Goal: Information Seeking & Learning: Learn about a topic

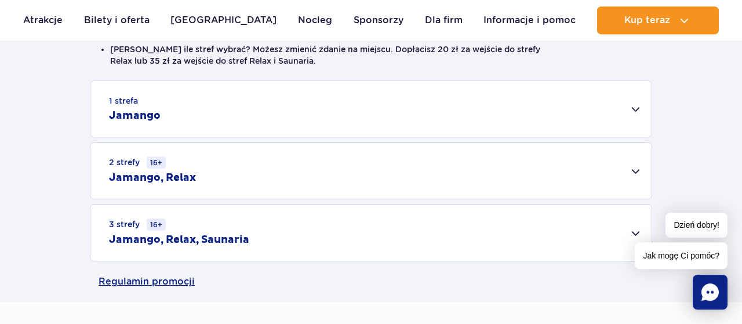
scroll to position [332, 0]
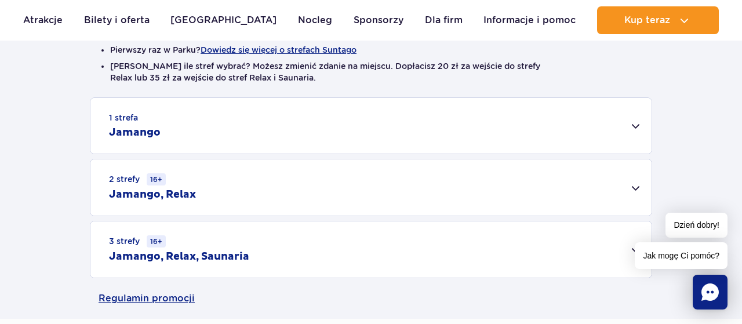
click at [636, 123] on div "1 strefa Jamango" at bounding box center [370, 126] width 561 height 56
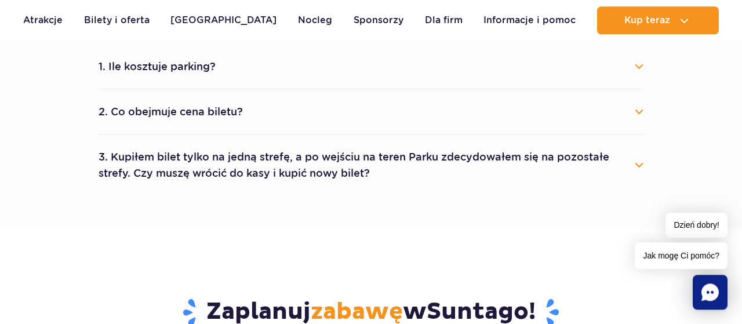
scroll to position [1115, 0]
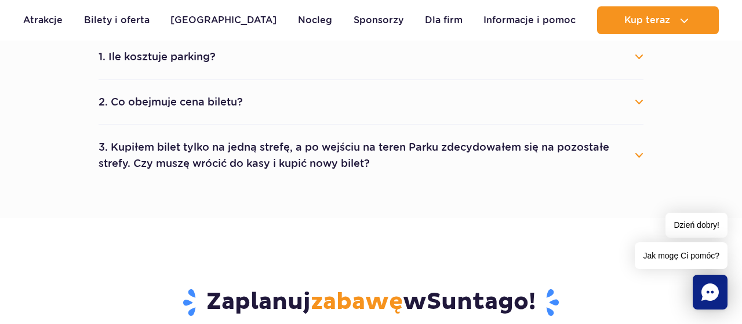
click at [642, 99] on button "2. Co obejmuje cena biletu?" at bounding box center [371, 102] width 545 height 26
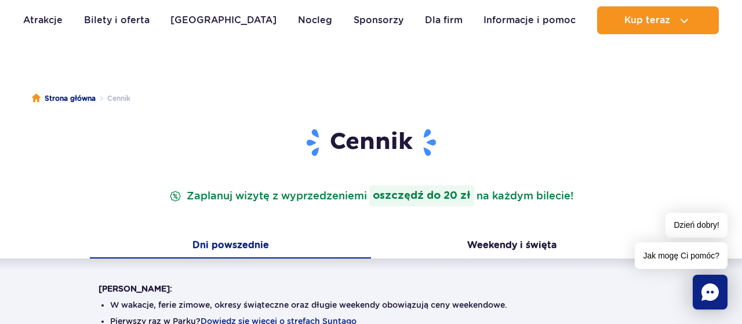
scroll to position [30, 0]
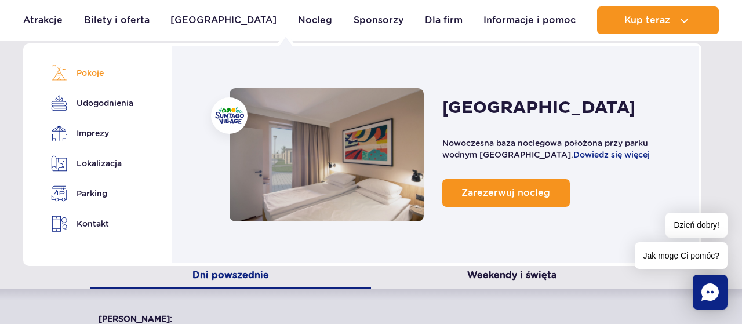
click at [92, 72] on link "Pokoje" at bounding box center [90, 73] width 78 height 16
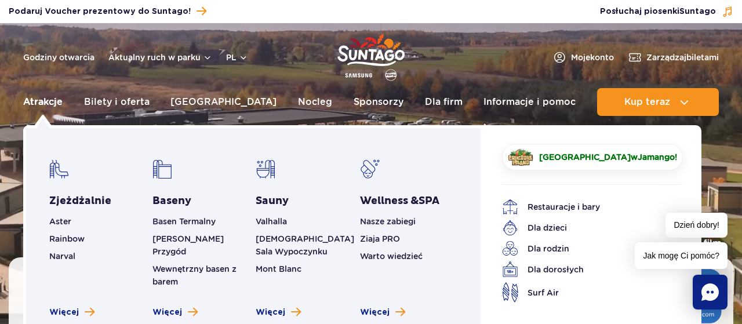
click at [37, 98] on link "Atrakcje" at bounding box center [42, 102] width 39 height 28
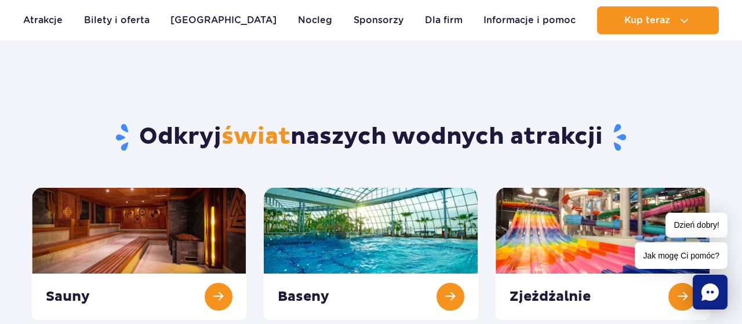
scroll to position [60, 0]
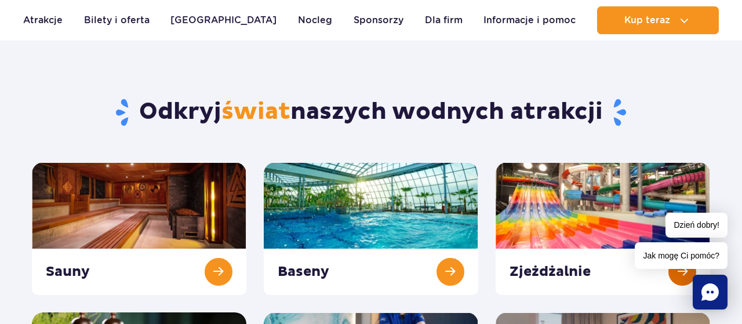
click at [606, 216] on link at bounding box center [603, 228] width 214 height 133
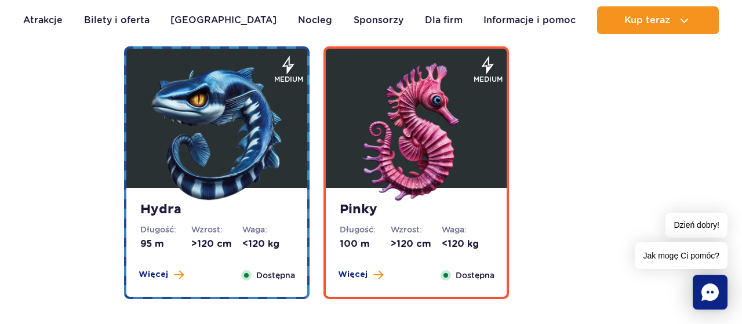
scroll to position [2230, 0]
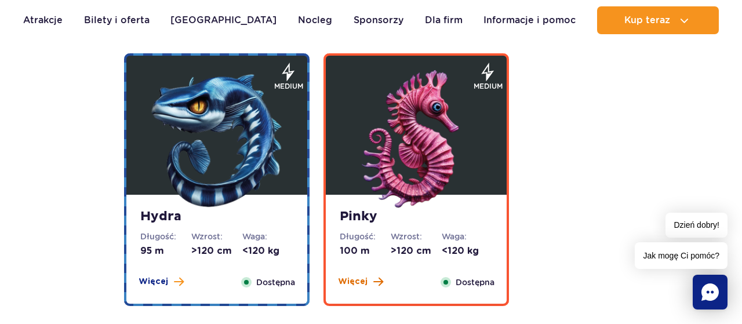
click at [363, 281] on span "Więcej" at bounding box center [353, 282] width 30 height 12
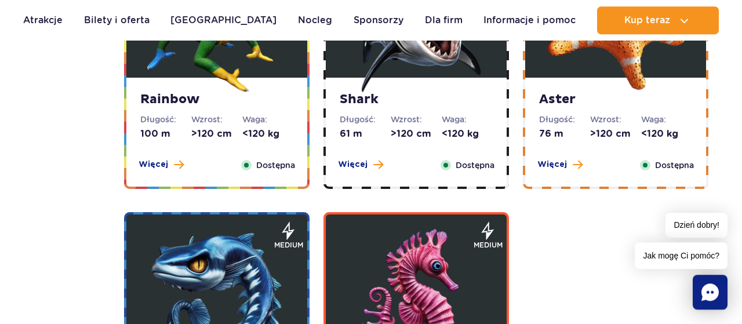
scroll to position [1950, 0]
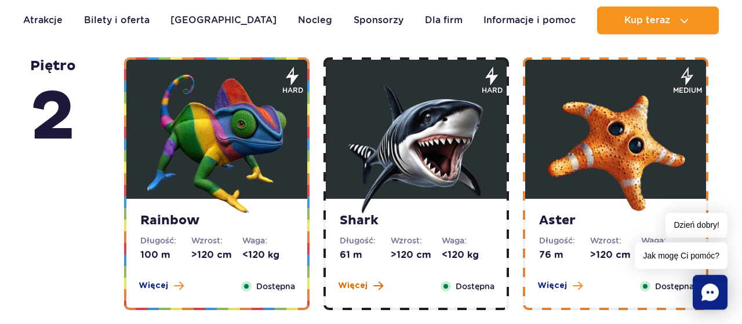
click at [345, 282] on span "Więcej" at bounding box center [353, 286] width 30 height 12
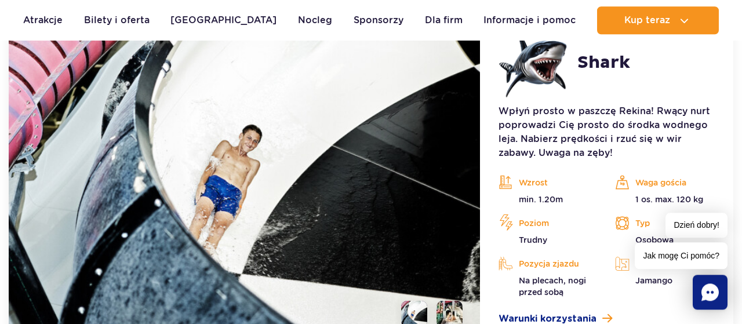
scroll to position [2338, 0]
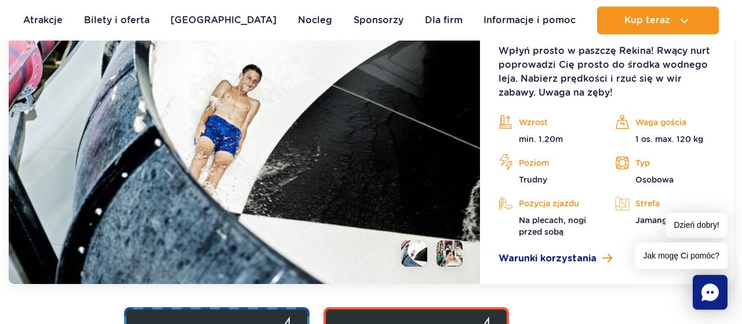
click at [454, 258] on li at bounding box center [449, 254] width 26 height 26
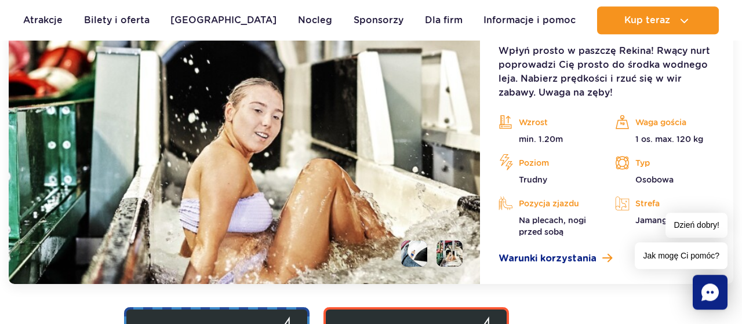
click at [412, 247] on li at bounding box center [414, 254] width 26 height 26
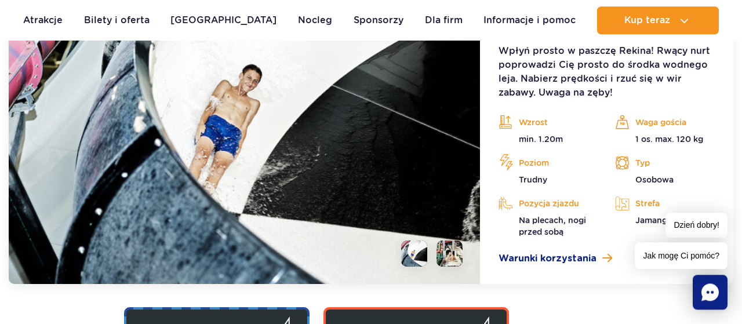
click at [445, 254] on li at bounding box center [449, 254] width 26 height 26
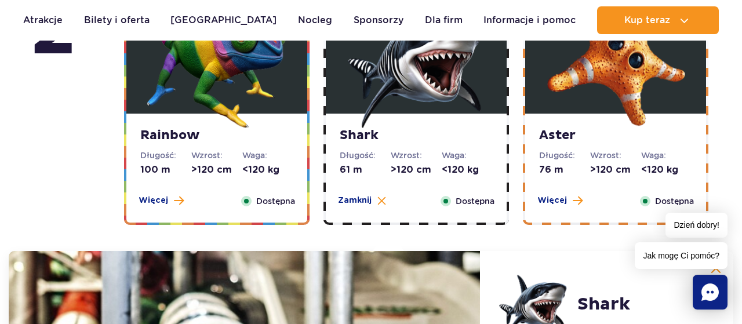
scroll to position [2036, 0]
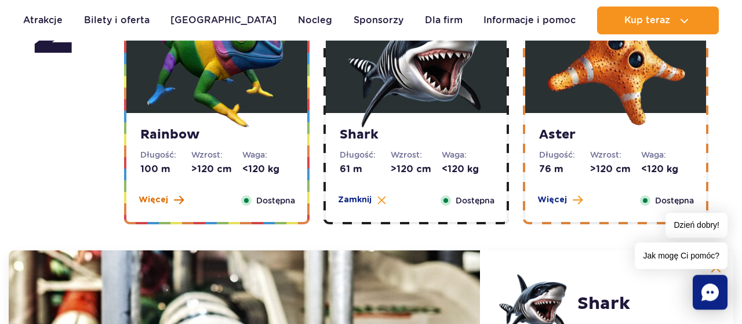
click at [152, 196] on span "Więcej" at bounding box center [154, 200] width 30 height 12
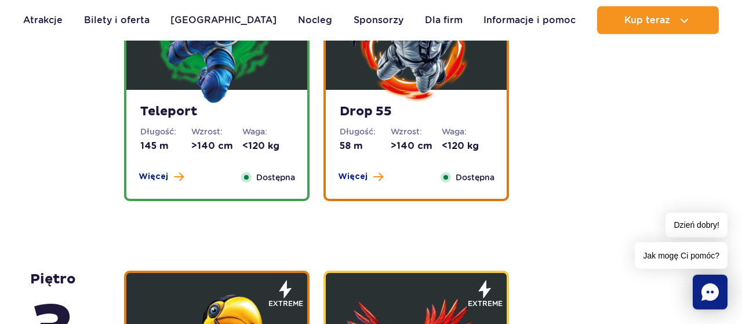
scroll to position [1433, 0]
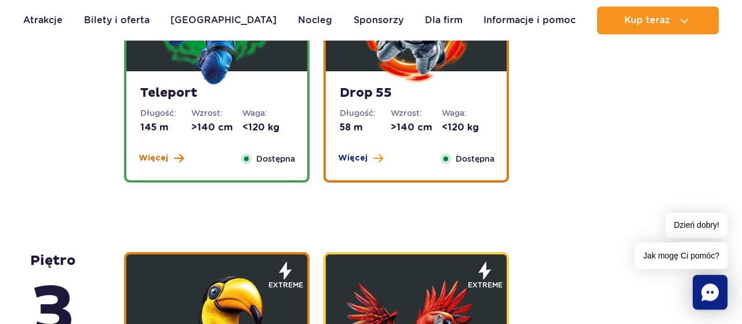
click at [154, 155] on span "Więcej" at bounding box center [154, 158] width 30 height 12
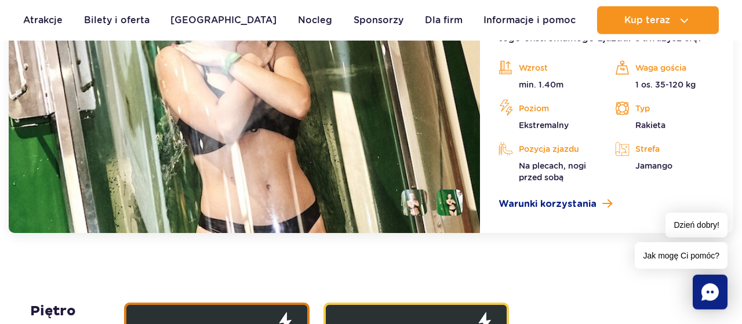
scroll to position [1753, 0]
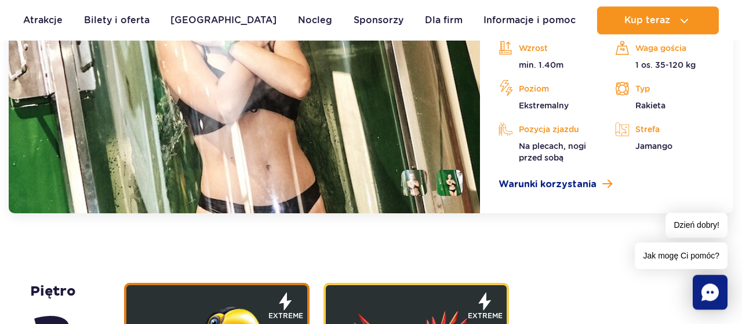
click at [444, 188] on li at bounding box center [449, 183] width 26 height 26
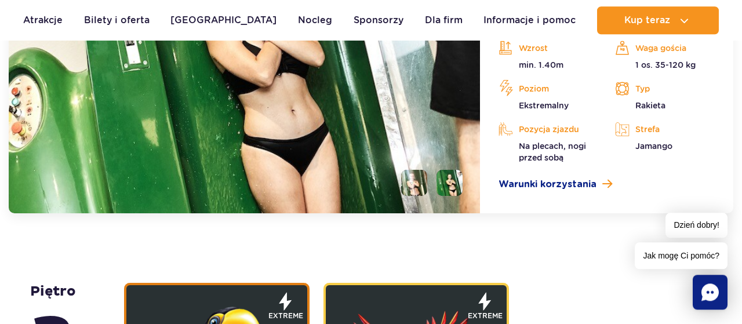
click at [411, 183] on li at bounding box center [414, 183] width 26 height 26
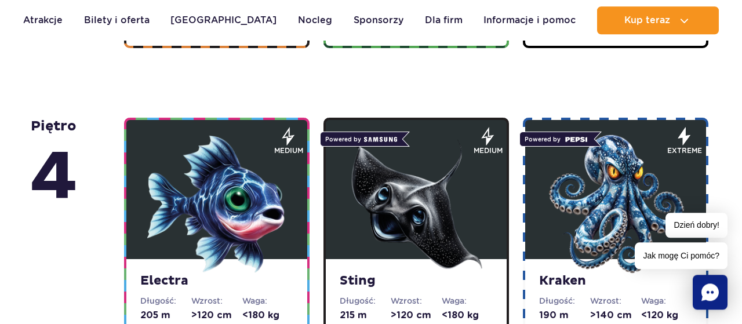
scroll to position [729, 0]
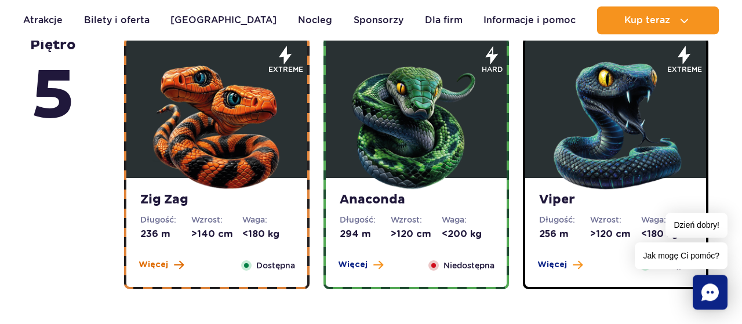
click at [163, 269] on span "Więcej" at bounding box center [154, 265] width 30 height 12
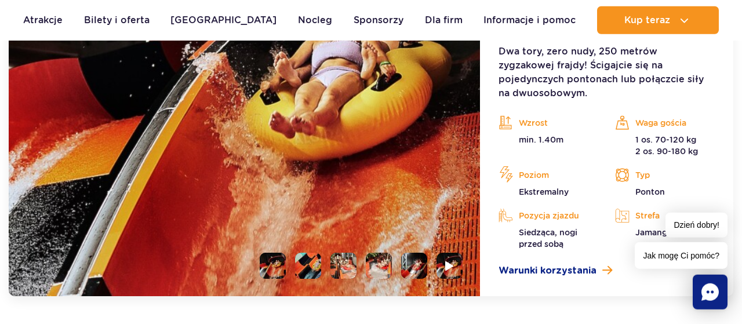
scroll to position [1095, 0]
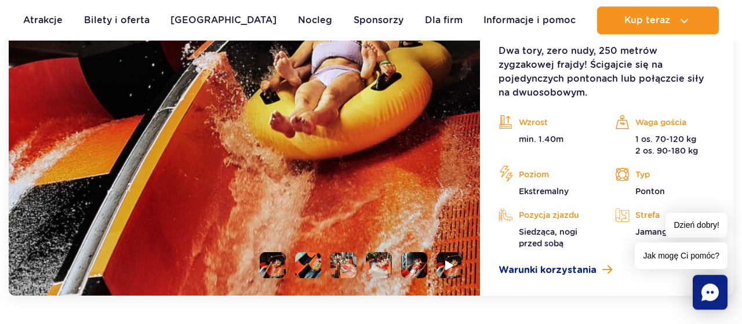
click at [349, 271] on li at bounding box center [343, 265] width 26 height 26
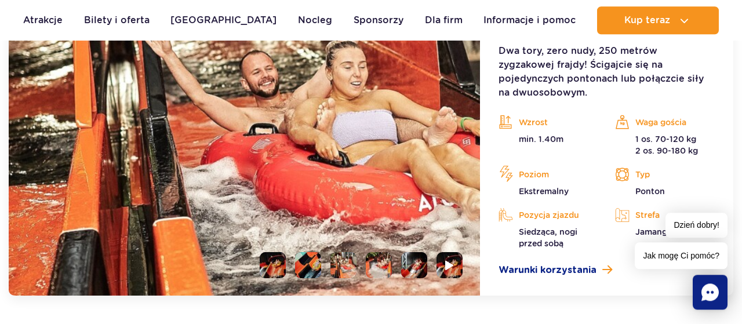
click at [305, 269] on li at bounding box center [308, 265] width 26 height 26
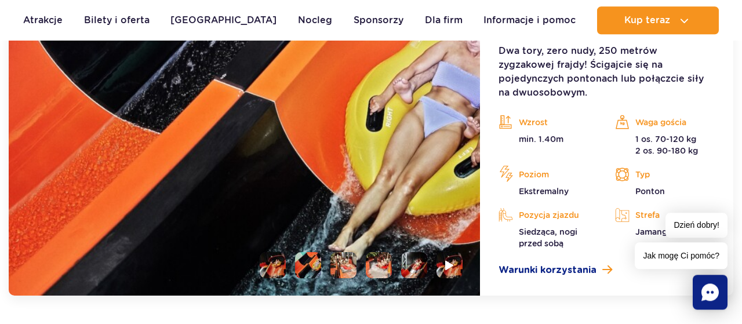
click at [381, 270] on li at bounding box center [379, 265] width 26 height 26
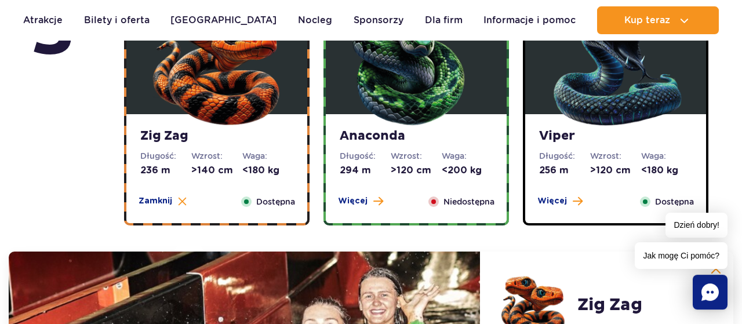
scroll to position [794, 0]
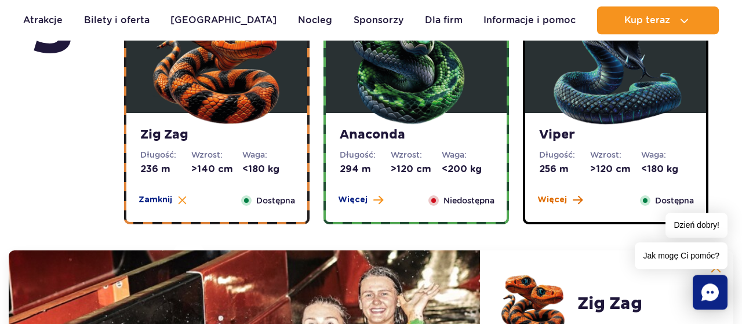
click at [554, 195] on span "Więcej" at bounding box center [552, 200] width 30 height 12
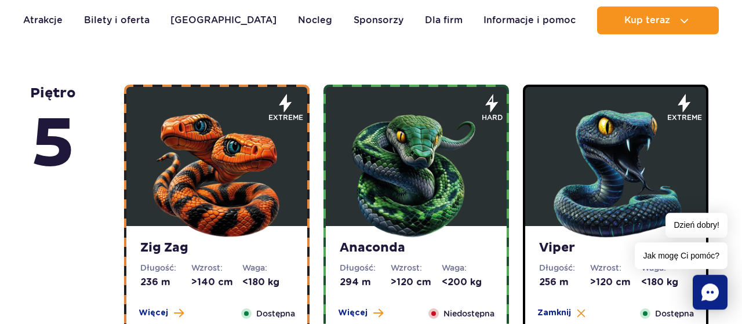
scroll to position [673, 0]
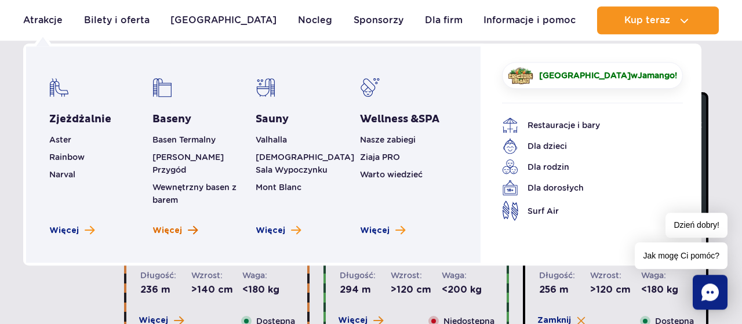
click at [173, 225] on span "Więcej" at bounding box center [167, 231] width 30 height 12
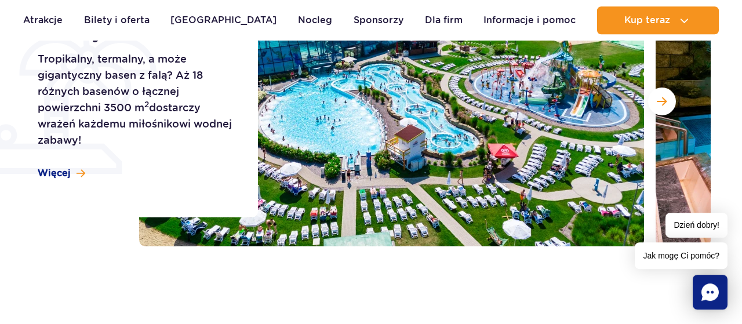
scroll to position [241, 0]
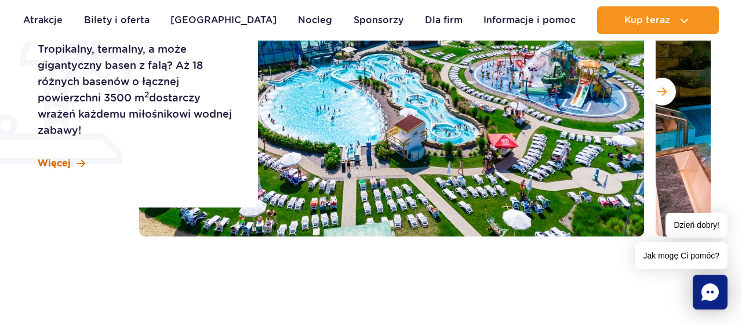
click at [43, 160] on span "Więcej" at bounding box center [54, 163] width 33 height 13
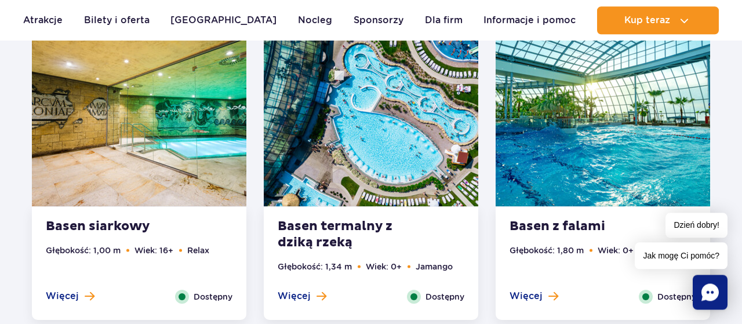
scroll to position [1669, 0]
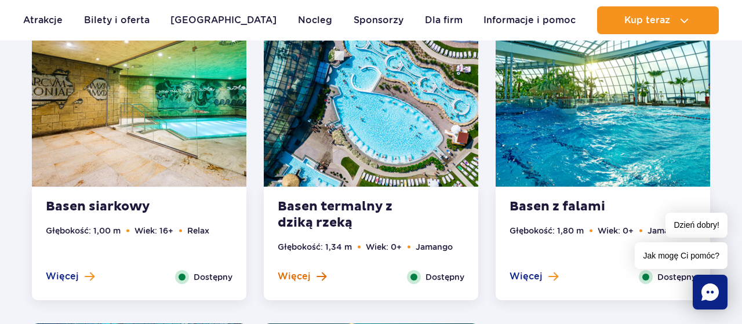
click at [301, 274] on span "Więcej" at bounding box center [294, 276] width 33 height 13
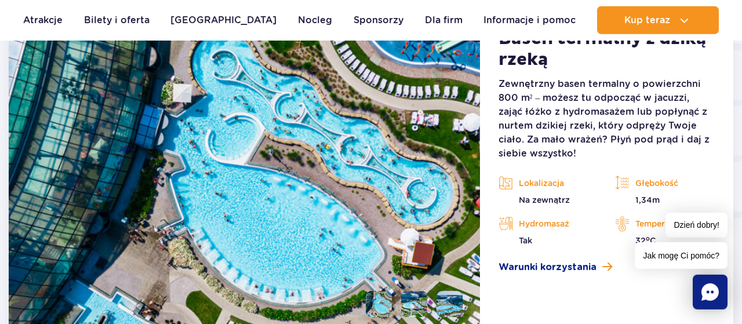
scroll to position [2047, 0]
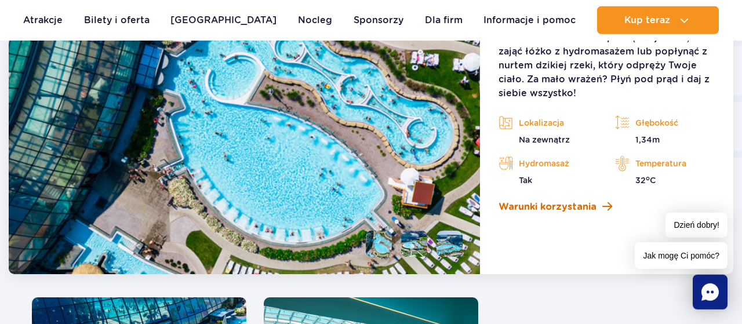
click at [521, 203] on span "Warunki korzystania" at bounding box center [547, 207] width 98 height 14
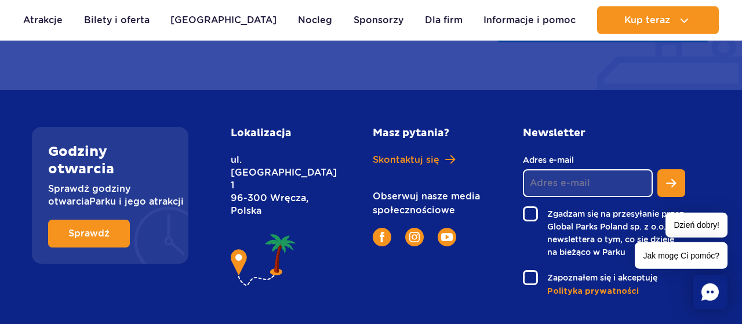
scroll to position [4233, 0]
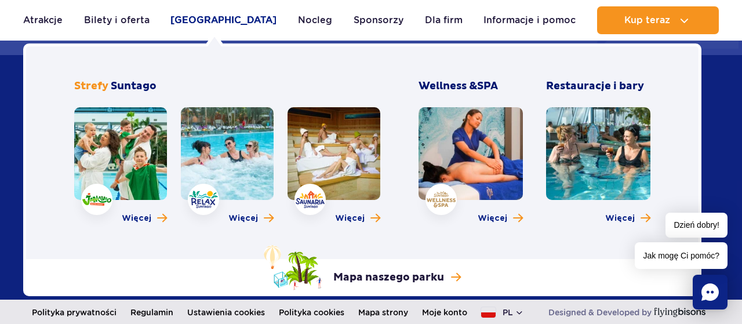
click at [225, 19] on link "[GEOGRAPHIC_DATA]" at bounding box center [223, 20] width 106 height 28
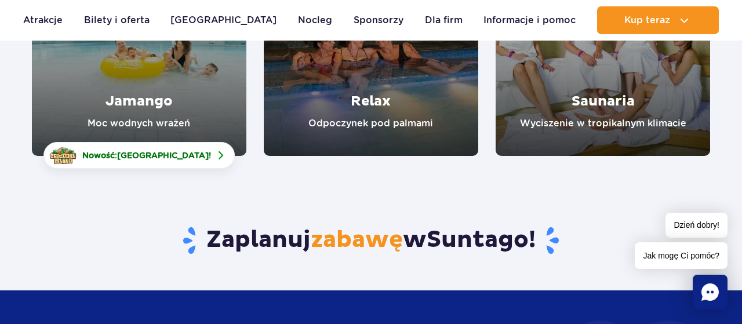
scroll to position [181, 0]
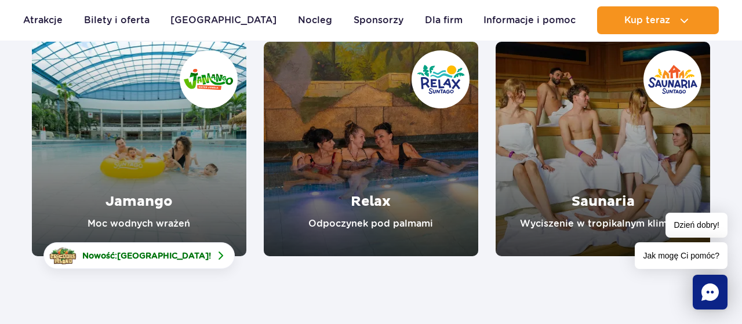
click at [147, 164] on link "Jamango" at bounding box center [139, 149] width 214 height 214
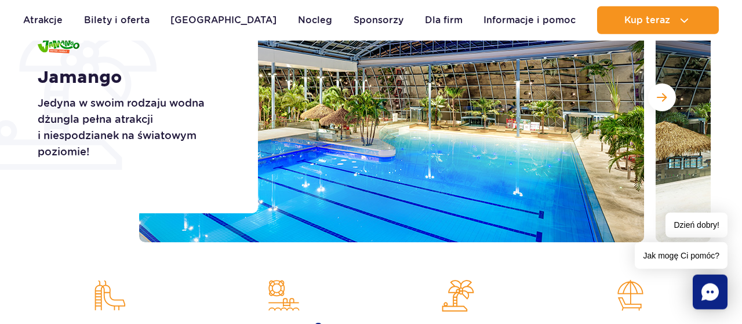
scroll to position [241, 0]
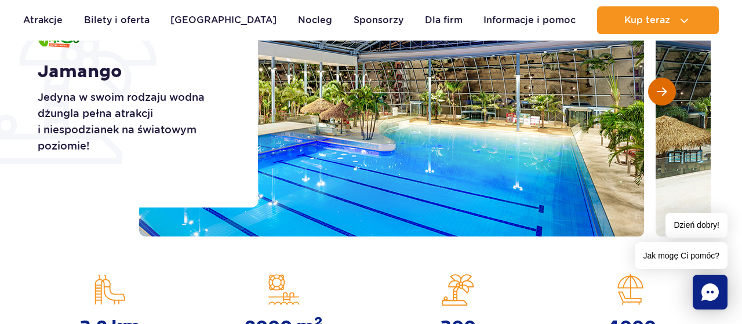
click at [665, 91] on span "Następny slajd" at bounding box center [662, 91] width 10 height 10
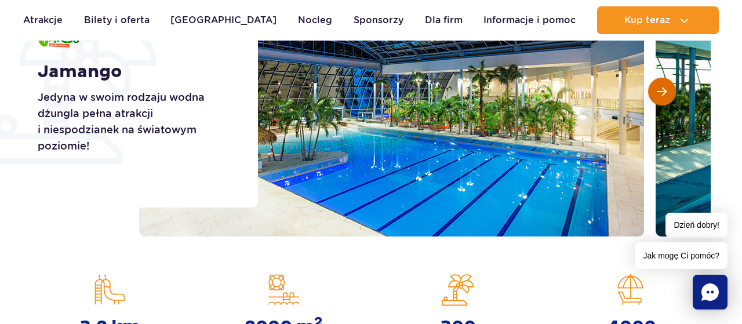
click at [665, 91] on span "Następny slajd" at bounding box center [662, 91] width 10 height 10
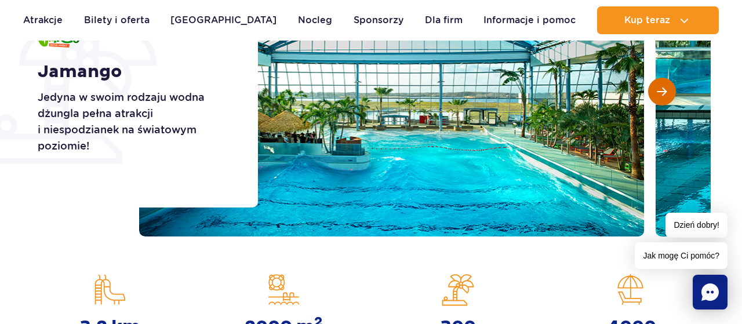
click at [665, 91] on span "Następny slajd" at bounding box center [662, 91] width 10 height 10
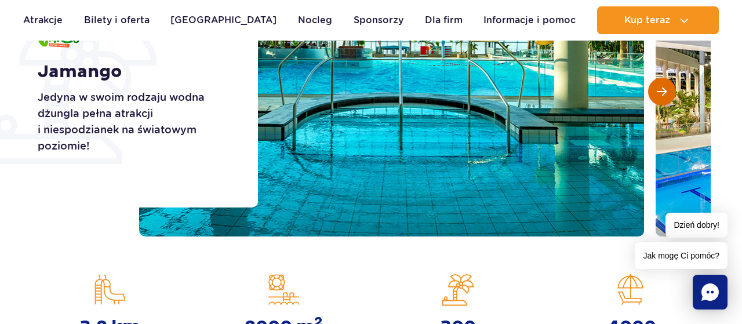
click at [665, 91] on span "Następny slajd" at bounding box center [662, 91] width 10 height 10
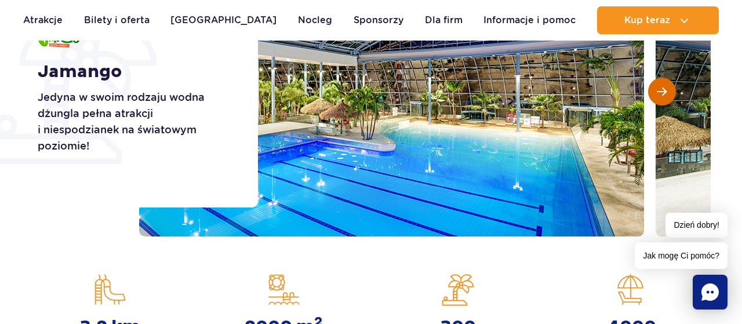
click at [665, 91] on span "Następny slajd" at bounding box center [662, 91] width 10 height 10
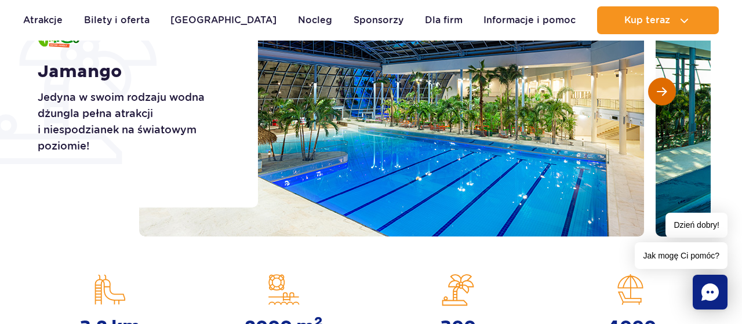
click at [665, 91] on span "Następny slajd" at bounding box center [662, 91] width 10 height 10
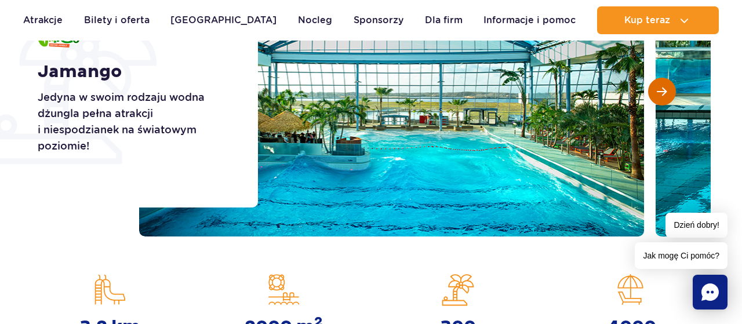
click at [665, 91] on span "Następny slajd" at bounding box center [662, 91] width 10 height 10
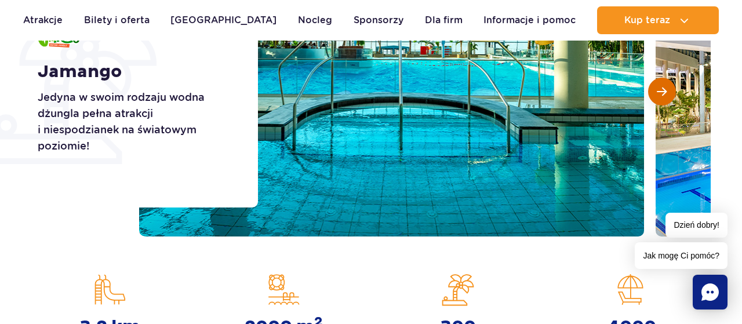
click at [665, 91] on span "Następny slajd" at bounding box center [662, 91] width 10 height 10
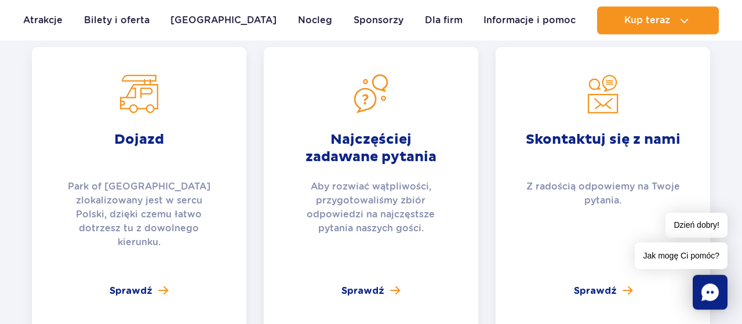
scroll to position [2713, 0]
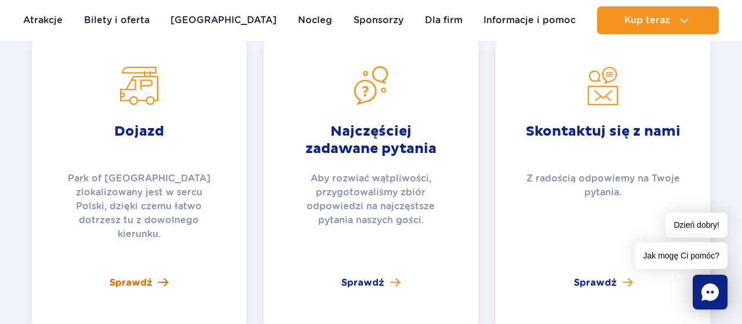
click at [126, 276] on span "Sprawdź" at bounding box center [131, 283] width 43 height 14
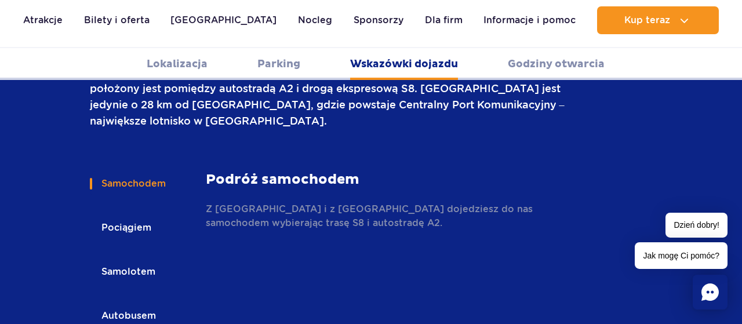
scroll to position [1662, 0]
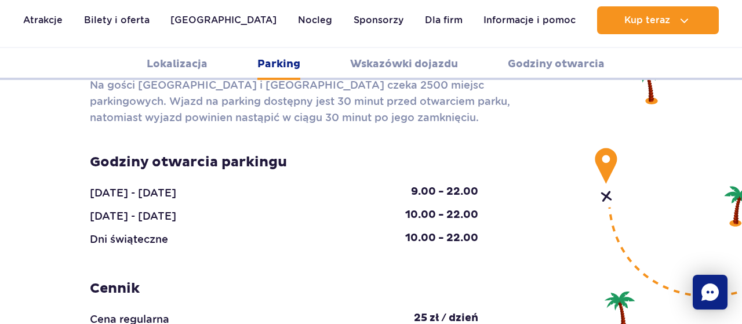
scroll to position [1120, 0]
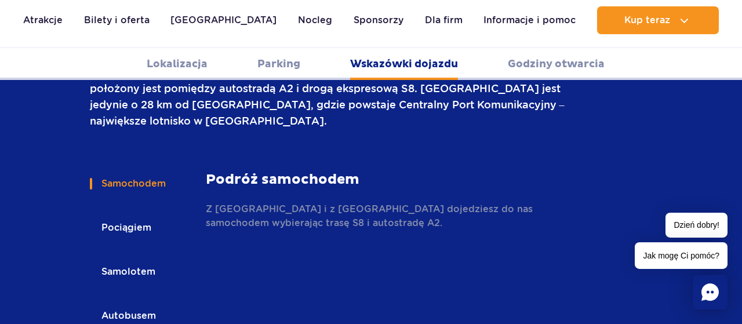
scroll to position [1662, 0]
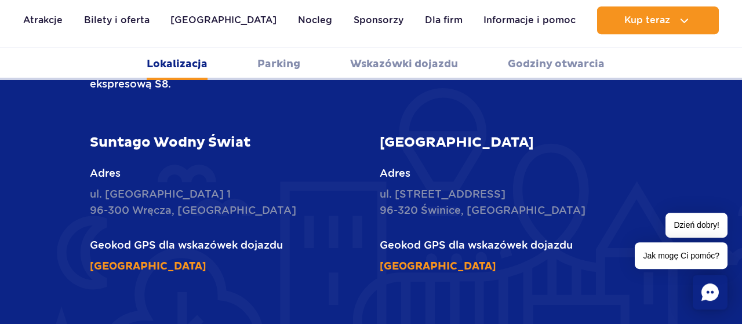
scroll to position [698, 0]
